Goal: Communication & Community: Answer question/provide support

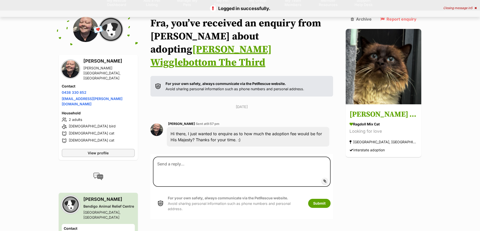
scroll to position [52, 0]
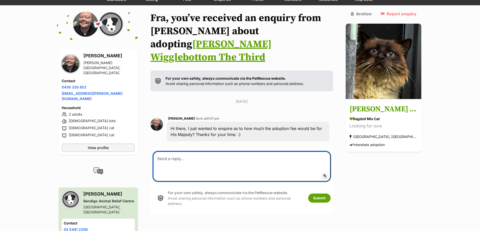
click at [216, 154] on textarea at bounding box center [242, 167] width 178 height 30
drag, startPoint x: 212, startPoint y: 157, endPoint x: 190, endPoint y: 158, distance: 22.7
click at [190, 158] on textarea "Hi [PERSON_NAME], thanks for your email. The adoption fee for an" at bounding box center [242, 167] width 178 height 30
paste textarea "[URL][DOMAIN_NAME]"
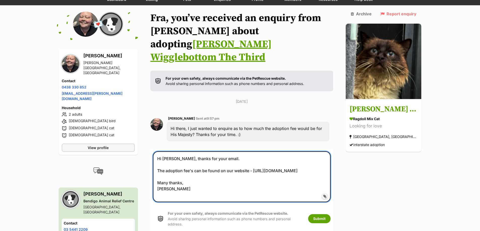
click at [240, 152] on textarea "Hi [PERSON_NAME], thanks for your email. The adoption fee's can be found on our…" at bounding box center [242, 177] width 178 height 51
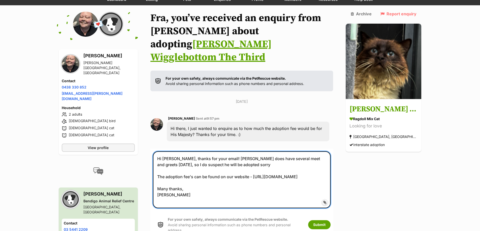
click at [273, 156] on textarea "Hi [PERSON_NAME], thanks for your email! [PERSON_NAME] does have several meet a…" at bounding box center [242, 180] width 178 height 57
click at [258, 152] on textarea "Hi [PERSON_NAME], thanks for your email! [PERSON_NAME] does have several meet a…" at bounding box center [242, 180] width 178 height 57
click at [325, 152] on textarea "Hi [PERSON_NAME], thanks for your email! [PERSON_NAME] does have several meet a…" at bounding box center [242, 180] width 178 height 57
click at [289, 152] on textarea "Hi [PERSON_NAME], thanks for your email! [PERSON_NAME] does have several meet a…" at bounding box center [242, 180] width 178 height 57
click at [219, 152] on textarea "Hi [PERSON_NAME], thanks for your email! [PERSON_NAME] does have several meet a…" at bounding box center [242, 180] width 178 height 57
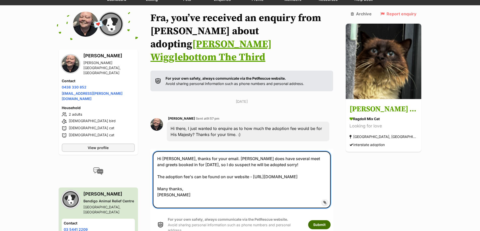
type textarea "Hi [PERSON_NAME], thanks for your email. [PERSON_NAME] does have several meet a…"
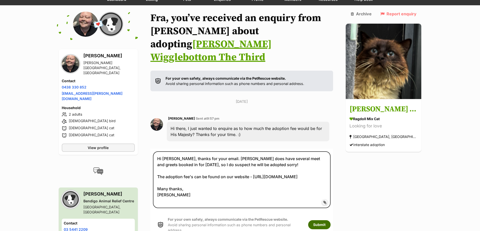
click at [317, 221] on button "Submit" at bounding box center [319, 225] width 22 height 9
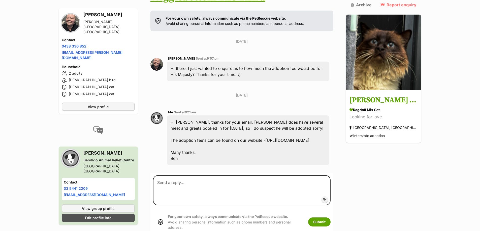
scroll to position [124, 0]
